Goal: Check status: Check status

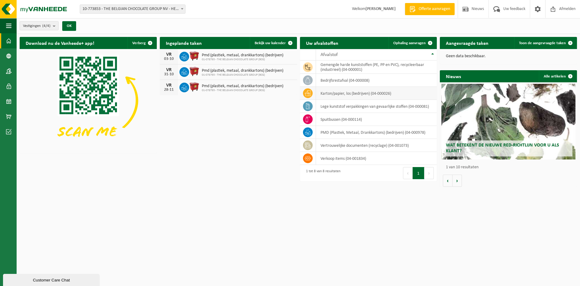
click at [314, 92] on td at bounding box center [308, 93] width 16 height 13
click at [309, 93] on icon at bounding box center [308, 93] width 6 height 6
click at [268, 40] on link "Bekijk uw kalender" at bounding box center [273, 43] width 47 height 12
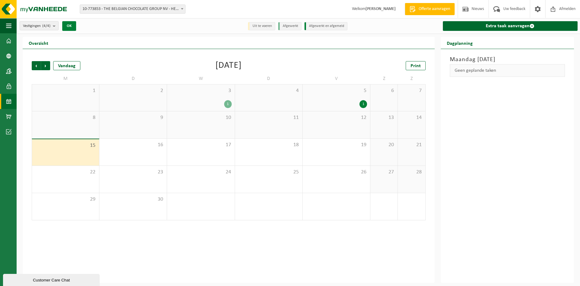
click at [69, 24] on button "OK" at bounding box center [69, 26] width 14 height 10
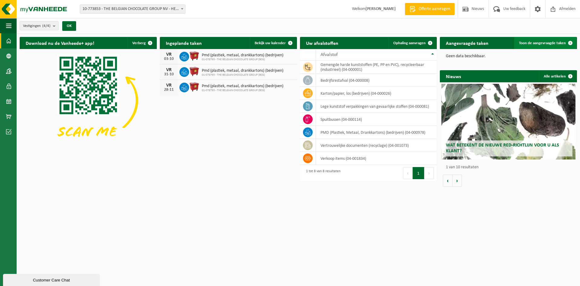
click at [554, 41] on span "Toon de aangevraagde taken" at bounding box center [542, 43] width 47 height 4
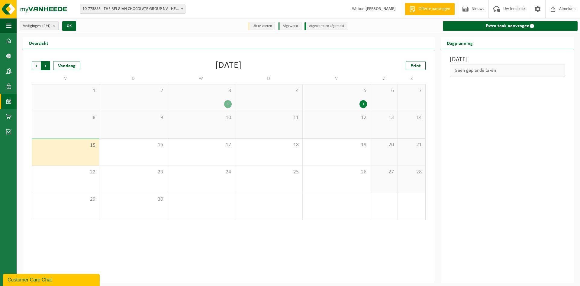
click at [38, 62] on span "Vorige" at bounding box center [36, 65] width 9 height 9
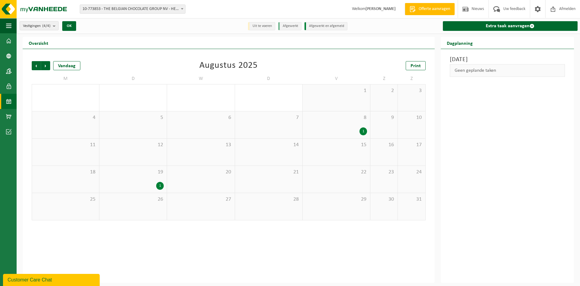
click at [34, 62] on span "Vorige" at bounding box center [36, 65] width 9 height 9
click at [45, 64] on span "Volgende" at bounding box center [45, 65] width 9 height 9
click at [156, 182] on div "1" at bounding box center [132, 186] width 61 height 8
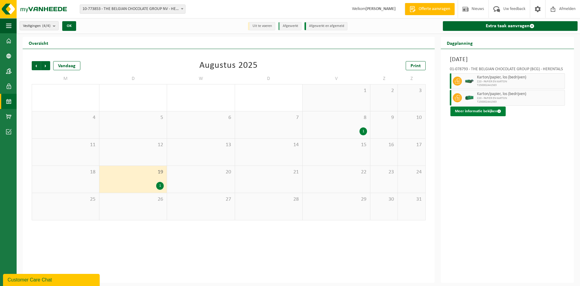
click at [486, 107] on button "Meer informatie bekijken" at bounding box center [478, 111] width 55 height 10
